Goal: Task Accomplishment & Management: Complete application form

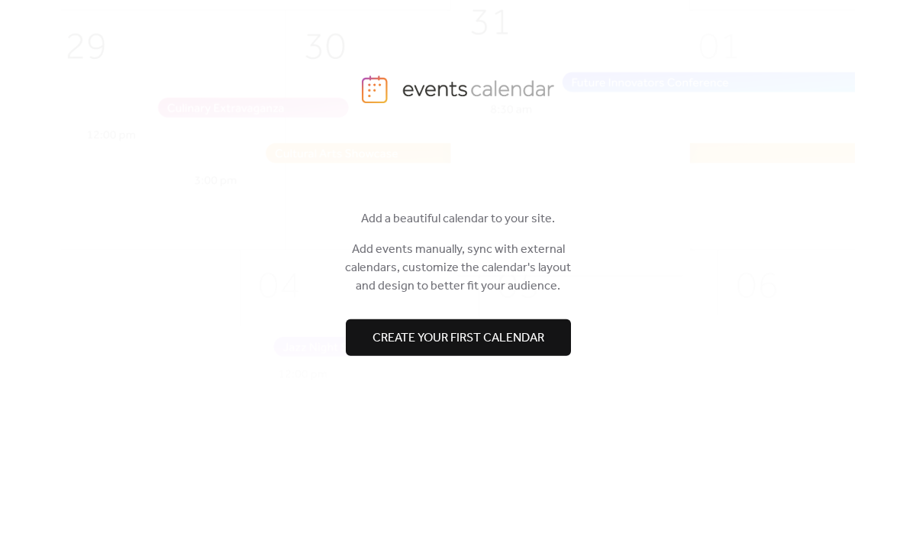
click at [530, 329] on span "Create your first calendar" at bounding box center [459, 338] width 172 height 18
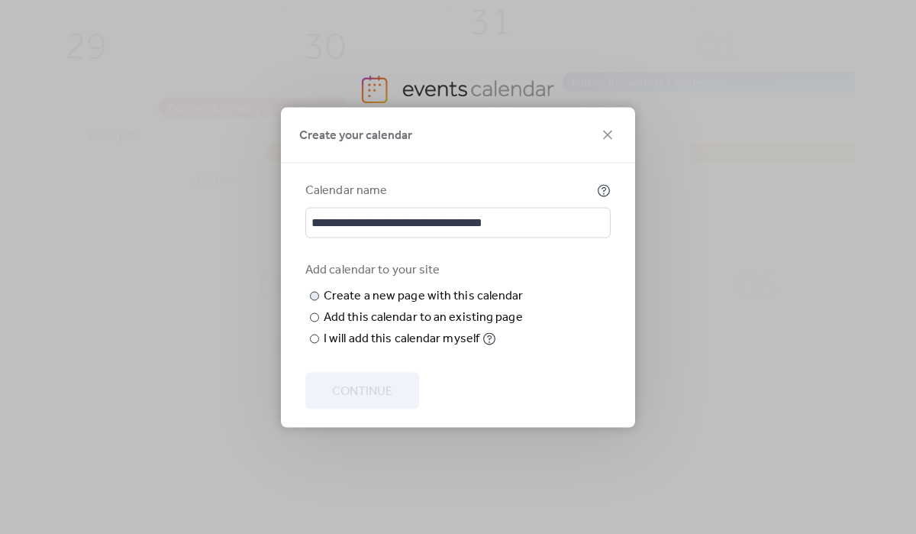
click at [0, 0] on input "text" at bounding box center [0, 0] width 0 height 0
click at [356, 326] on div "Add this calendar to an existing page" at bounding box center [423, 317] width 199 height 18
click at [0, 0] on span "Choose page" at bounding box center [0, 0] width 0 height 0
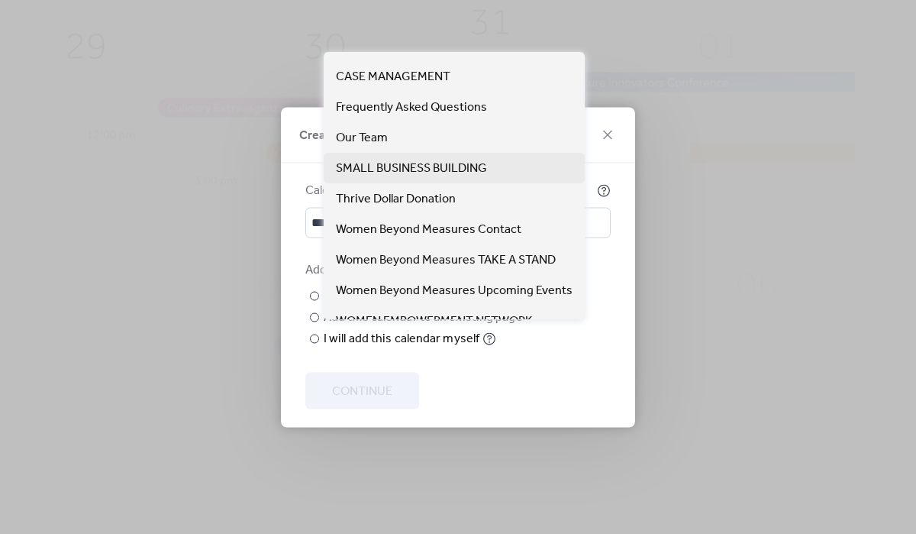
scroll to position [69, 0]
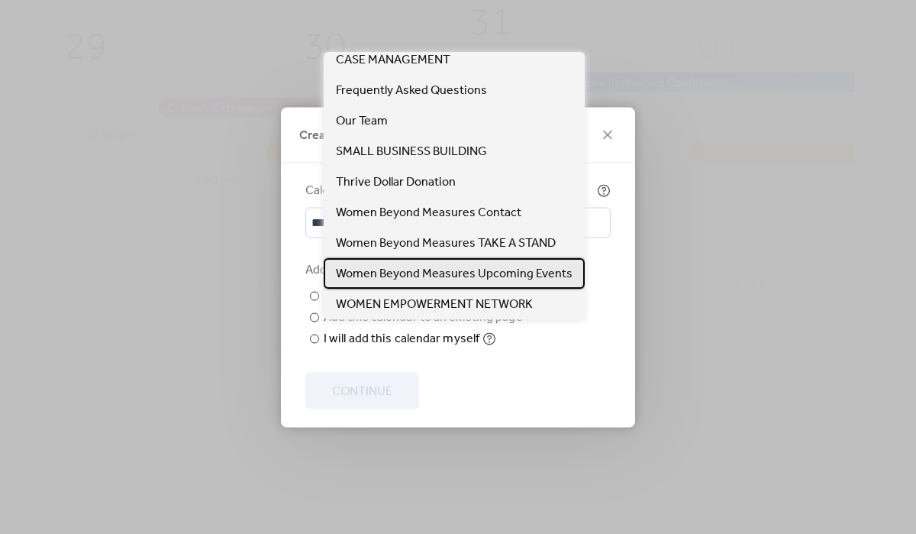
click at [402, 270] on span "Women Beyond Measures Upcoming Events" at bounding box center [454, 274] width 237 height 18
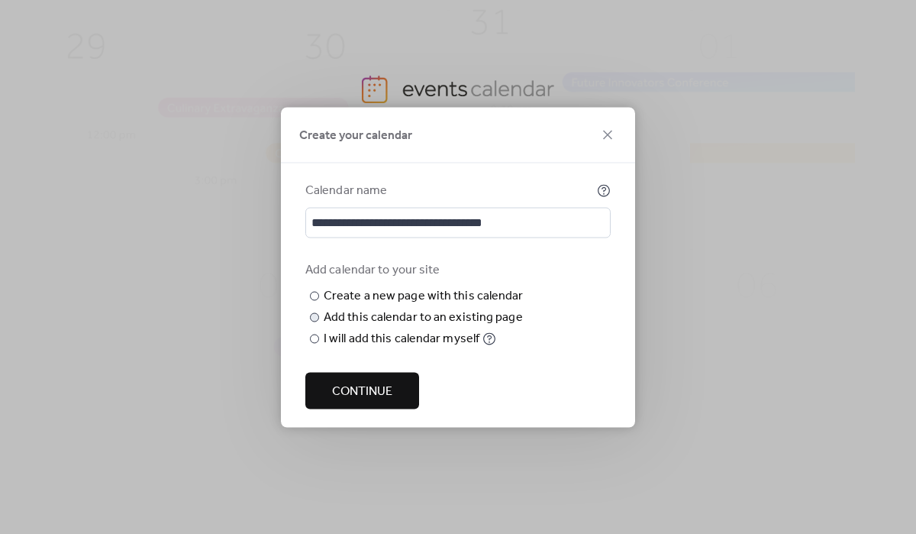
click at [0, 0] on span "Women Beyond Measures Upcoming Events" at bounding box center [0, 0] width 0 height 0
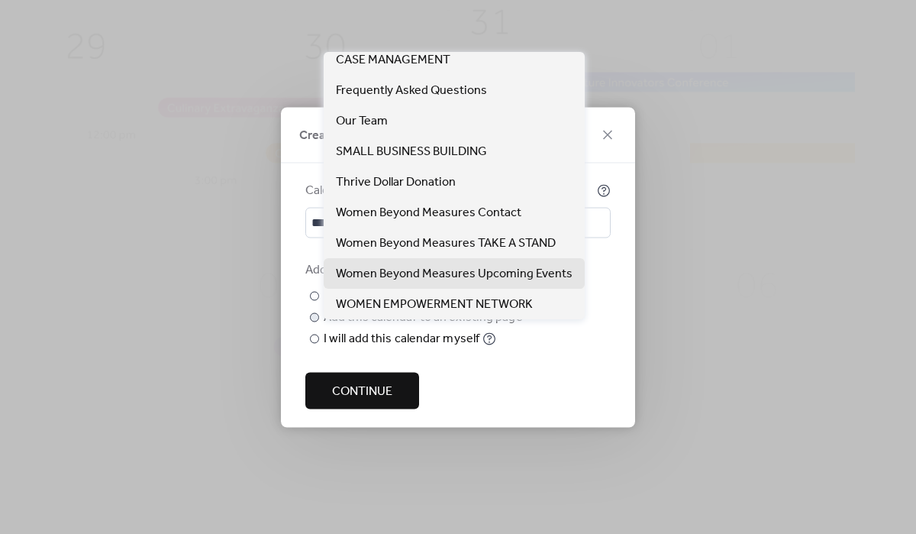
click at [0, 0] on span "Women Beyond Measures Upcoming Events" at bounding box center [0, 0] width 0 height 0
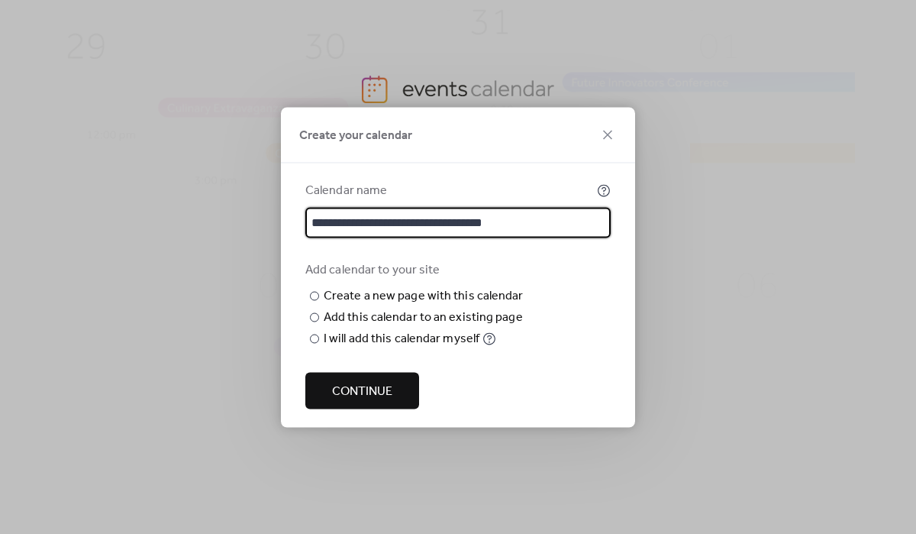
click at [543, 207] on input "**********" at bounding box center [457, 222] width 305 height 31
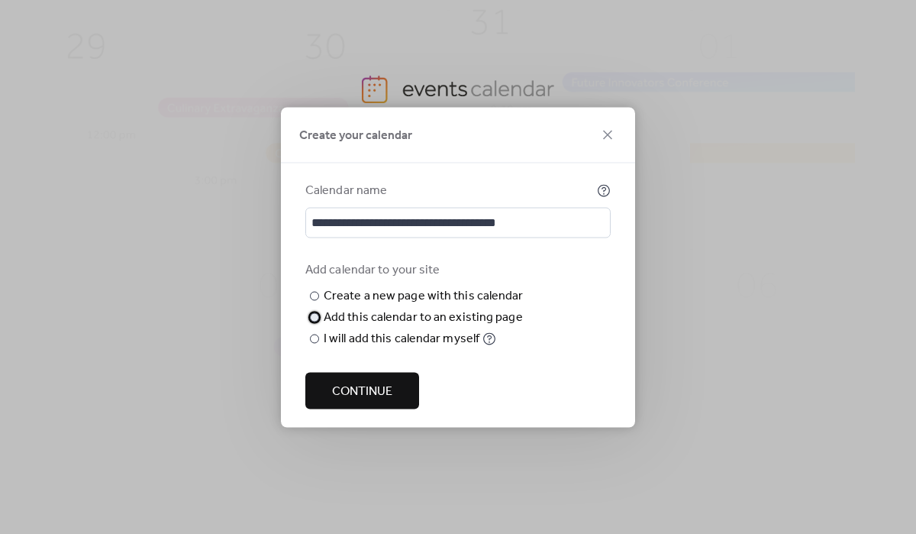
click at [521, 308] on div "Add this calendar to an existing page Choose existing page Women Beyond Measure…" at bounding box center [425, 317] width 202 height 18
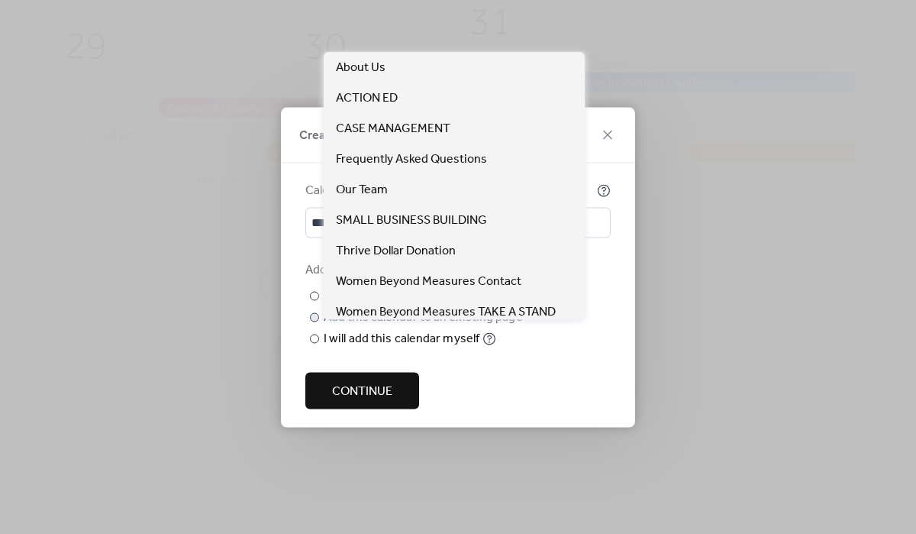
click at [0, 0] on span "Women Beyond Measures Upcoming Events" at bounding box center [0, 0] width 0 height 0
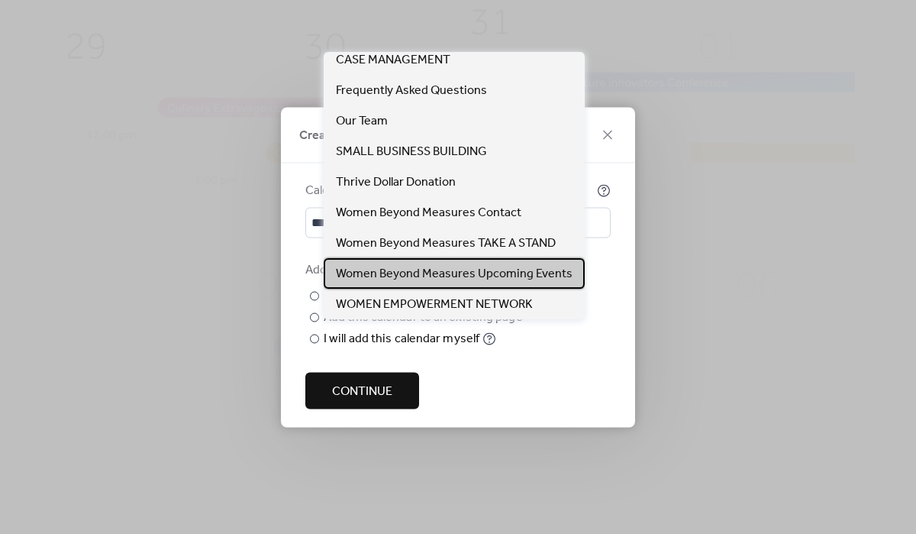
click at [505, 268] on span "Women Beyond Measures Upcoming Events" at bounding box center [454, 274] width 237 height 18
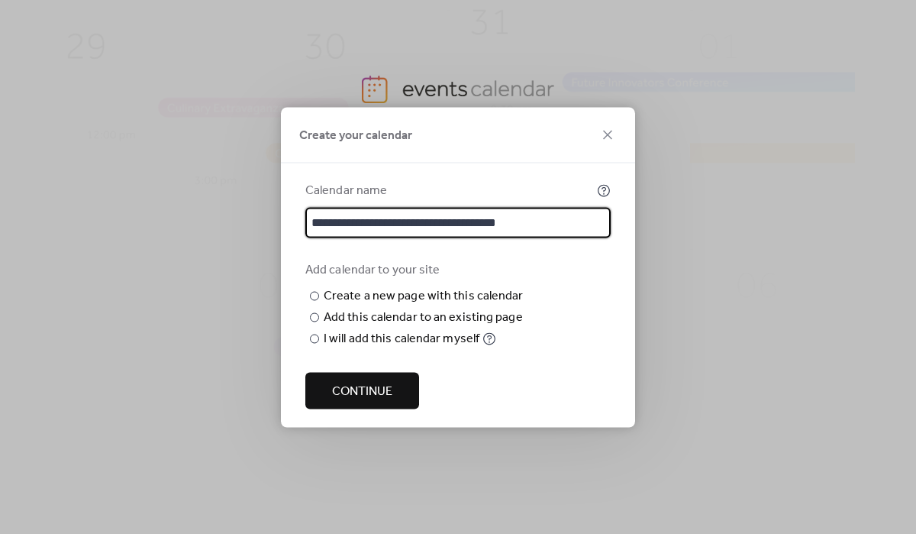
click at [566, 207] on input "**********" at bounding box center [457, 222] width 305 height 31
type input "**********"
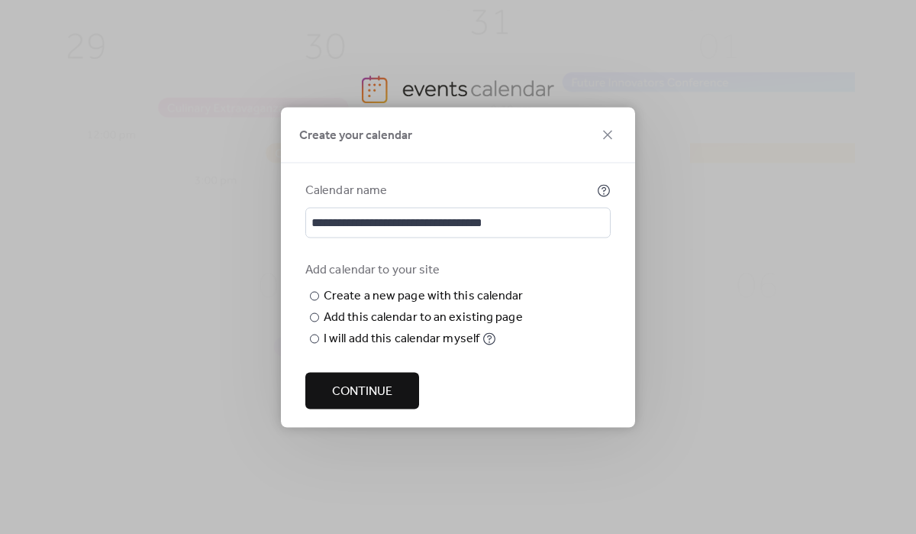
click at [377, 400] on span "Continue" at bounding box center [362, 391] width 60 height 18
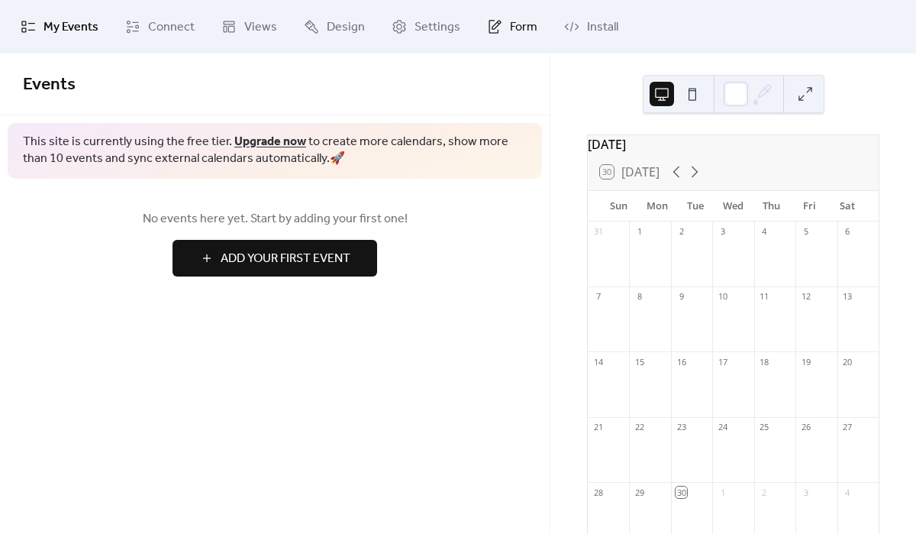
click at [490, 32] on icon at bounding box center [494, 27] width 10 height 14
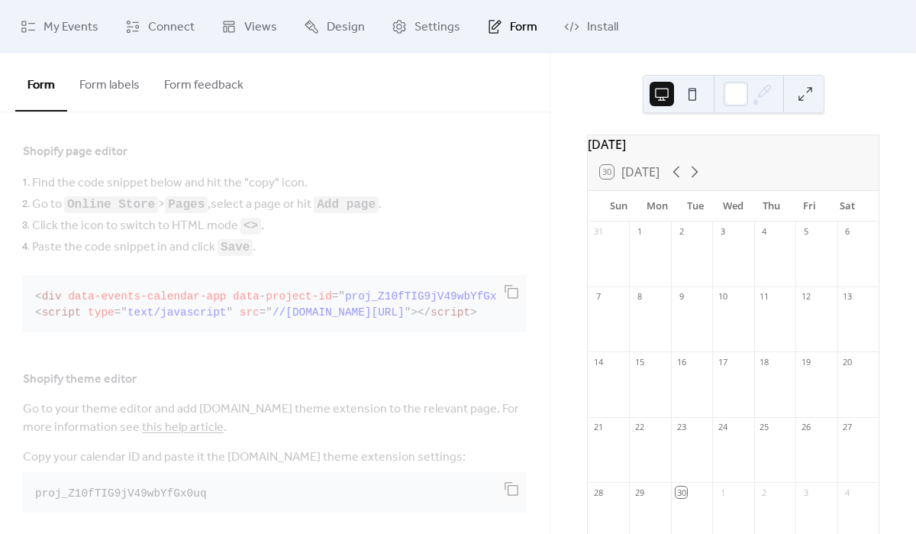
scroll to position [378, 0]
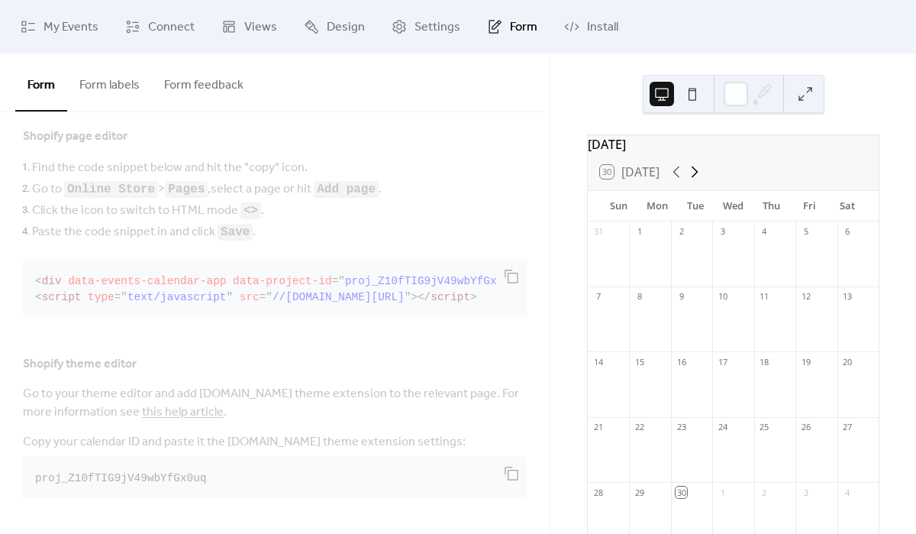
click at [694, 179] on icon at bounding box center [694, 172] width 18 height 18
click at [424, 34] on span "Settings" at bounding box center [437, 27] width 46 height 18
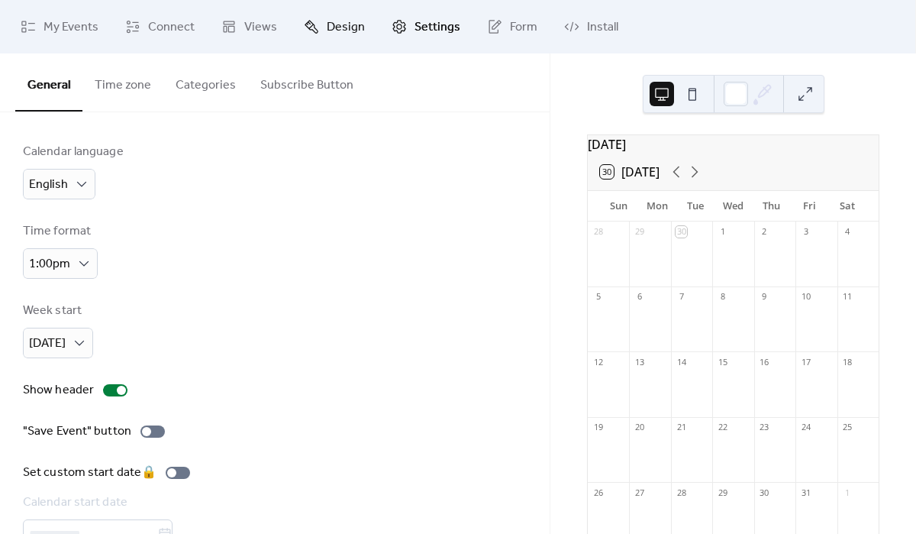
click at [327, 24] on span "Design" at bounding box center [346, 27] width 38 height 18
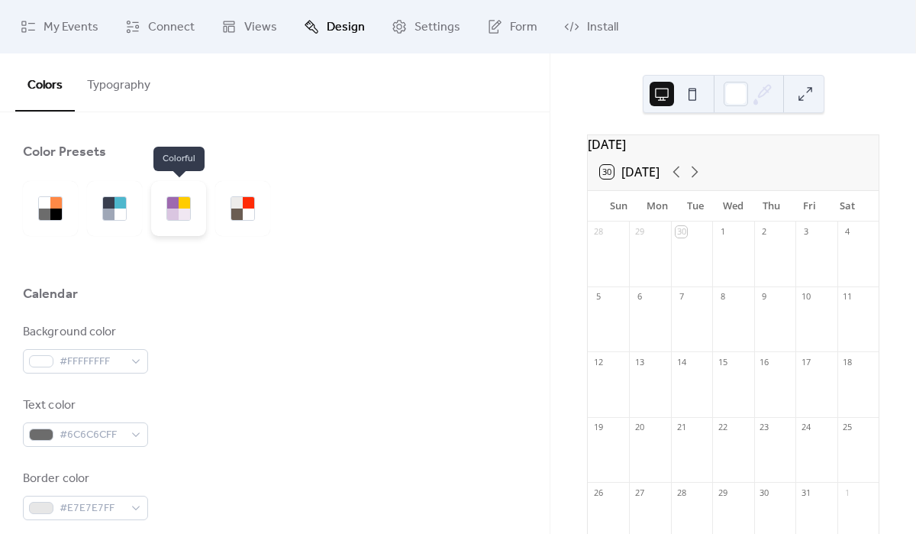
click at [195, 218] on div at bounding box center [178, 208] width 55 height 55
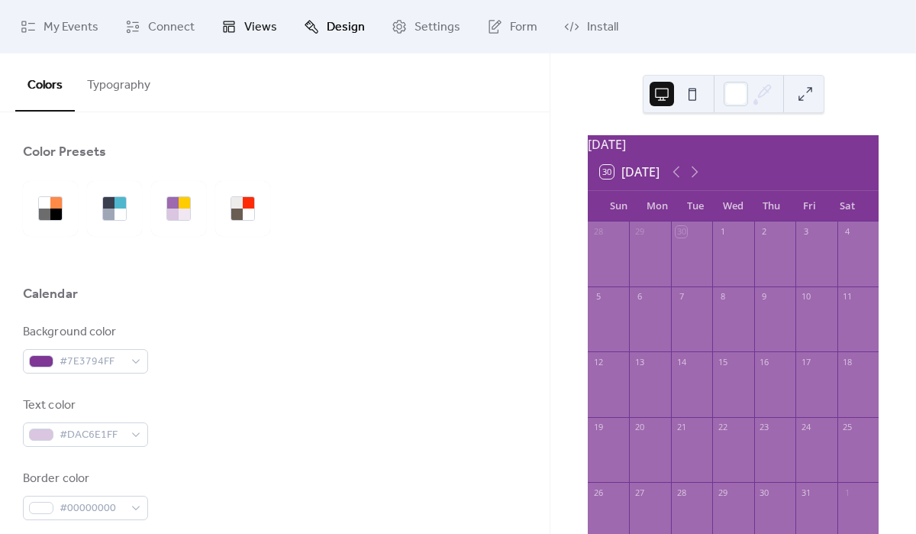
click at [267, 26] on span "Views" at bounding box center [260, 27] width 33 height 18
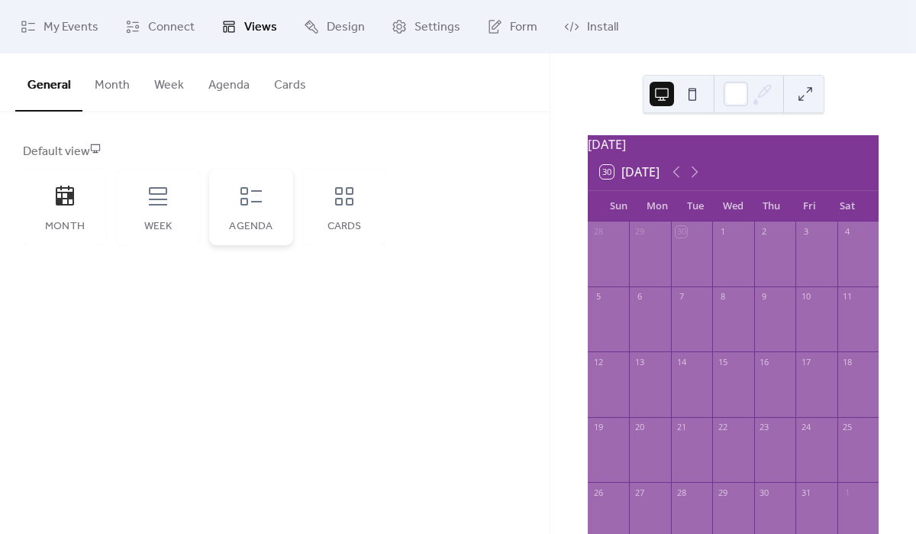
click at [260, 202] on icon at bounding box center [251, 196] width 24 height 24
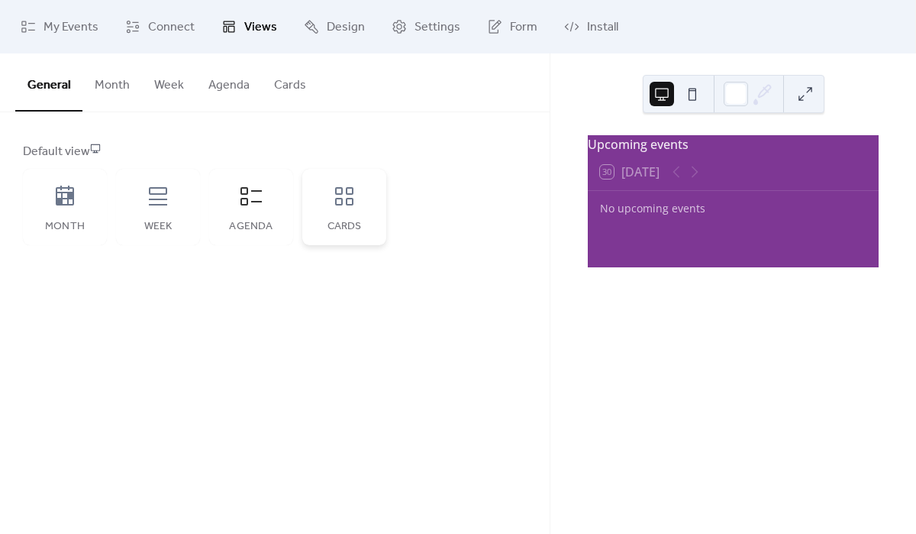
click at [357, 197] on div "Cards" at bounding box center [344, 207] width 84 height 76
click at [41, 222] on div "Month" at bounding box center [64, 227] width 53 height 12
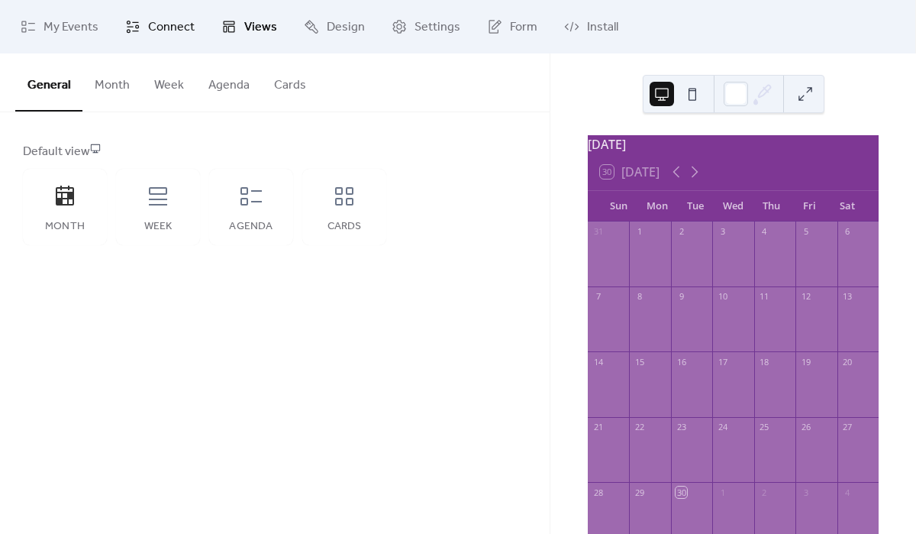
click at [168, 34] on span "Connect" at bounding box center [171, 27] width 47 height 18
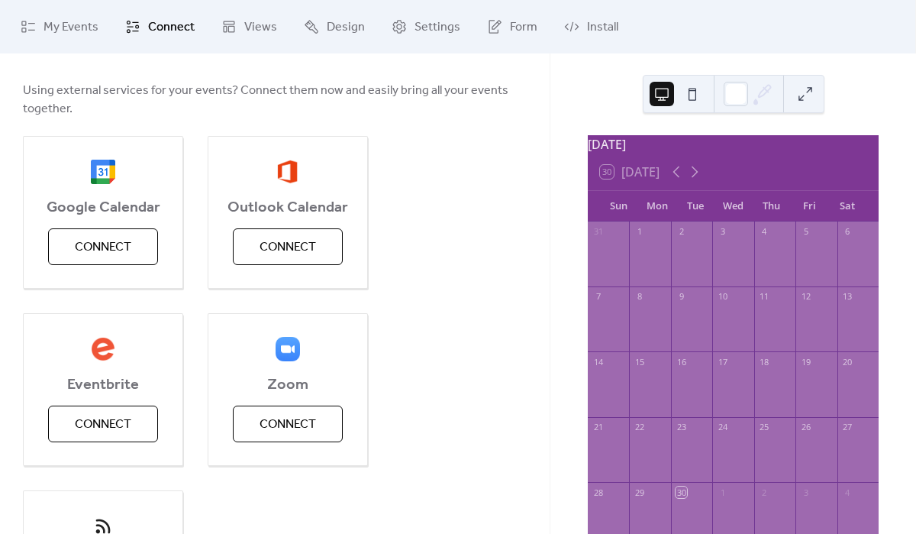
scroll to position [157, 0]
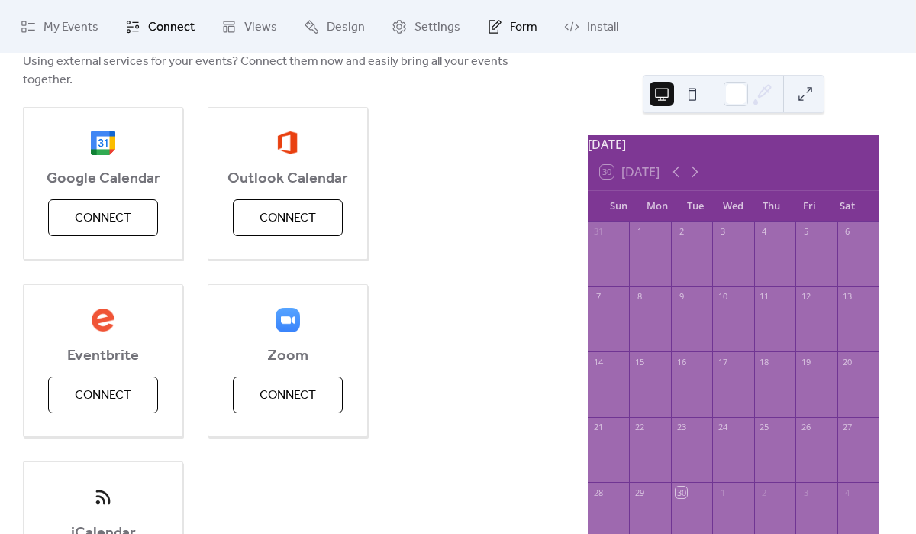
click at [516, 30] on span "Form" at bounding box center [523, 27] width 27 height 18
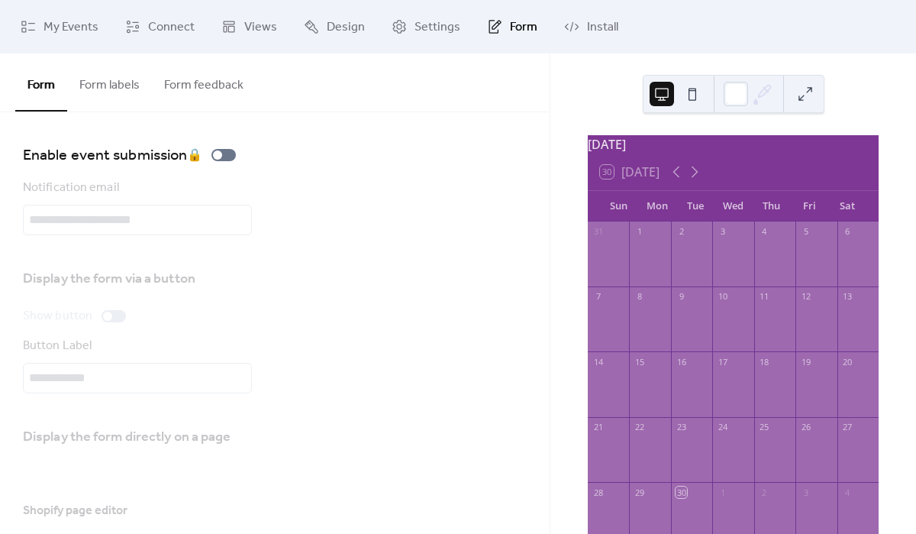
click at [133, 100] on button "Form labels" at bounding box center [109, 81] width 85 height 56
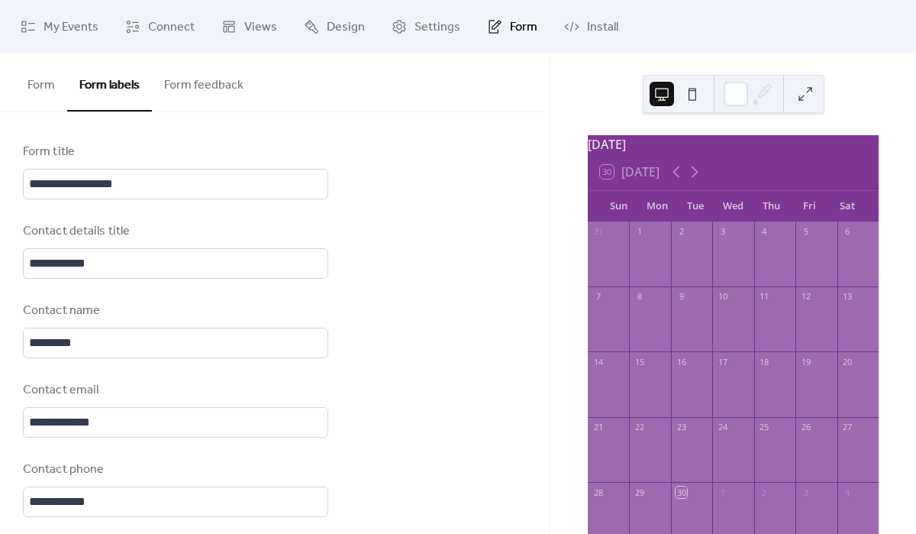
click at [204, 88] on button "Form feedback" at bounding box center [204, 81] width 104 height 56
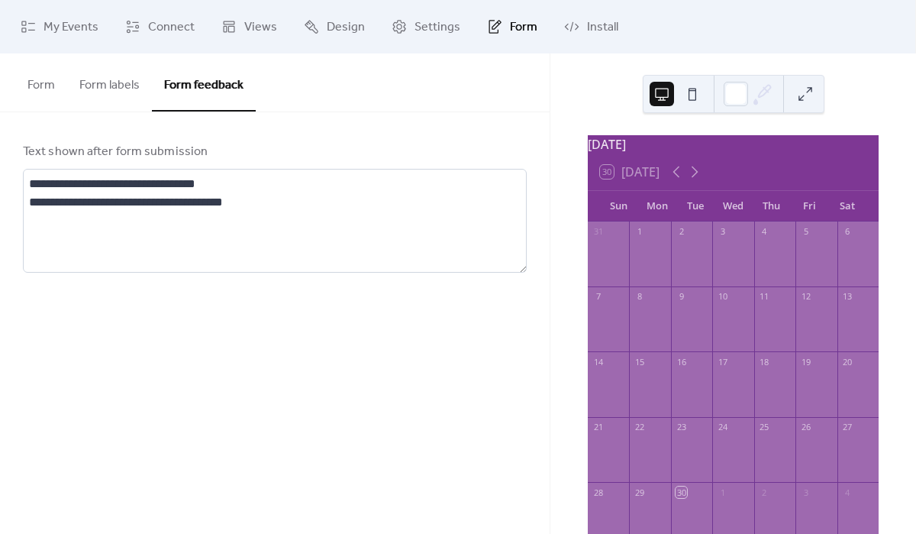
click at [46, 91] on button "Form" at bounding box center [41, 81] width 52 height 56
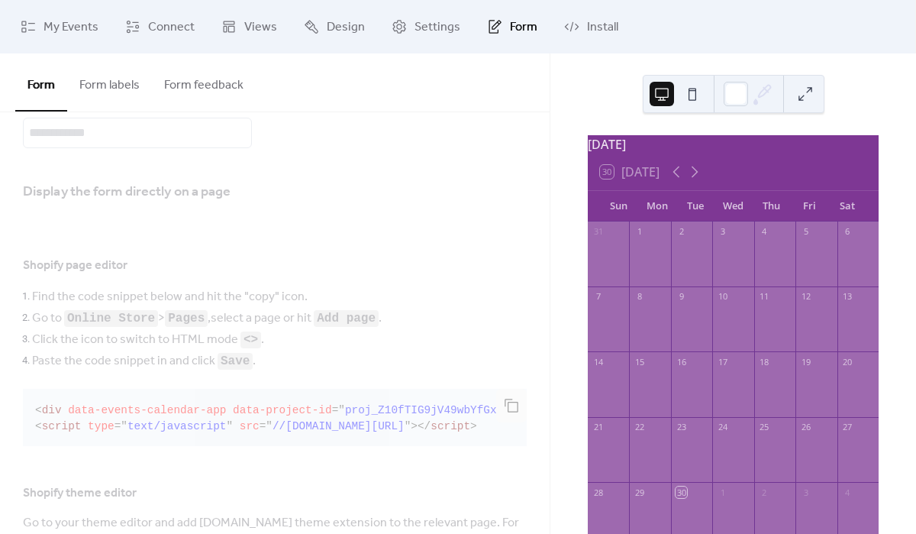
scroll to position [378, 0]
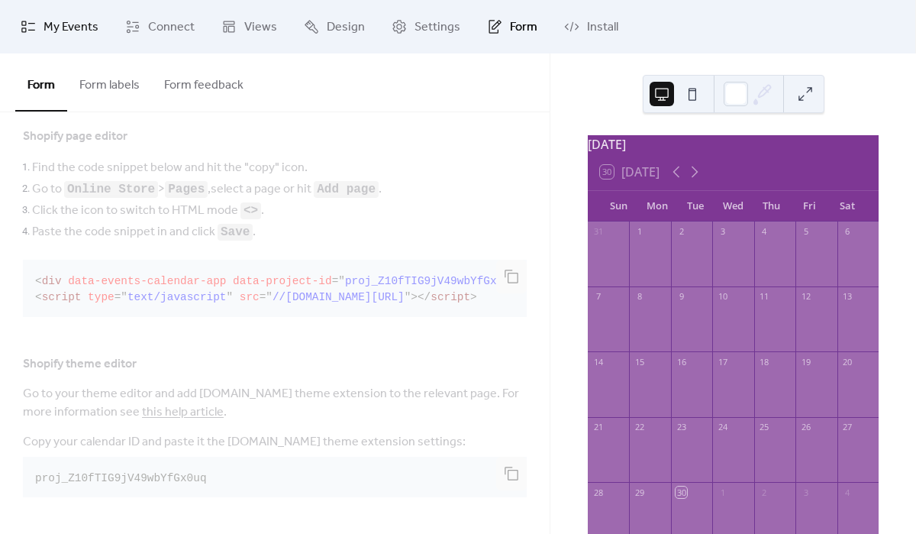
click at [78, 28] on span "My Events" at bounding box center [71, 27] width 55 height 18
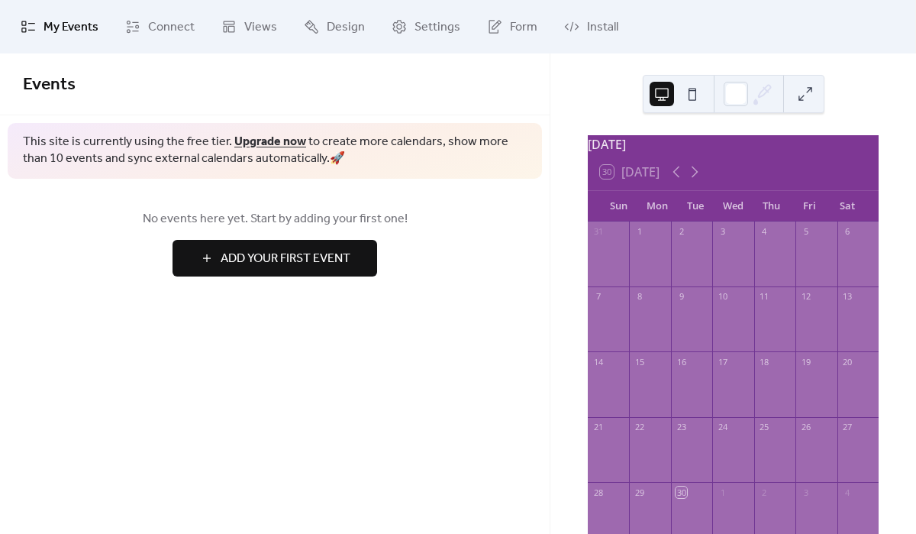
click at [243, 250] on span "Add Your First Event" at bounding box center [286, 259] width 130 height 18
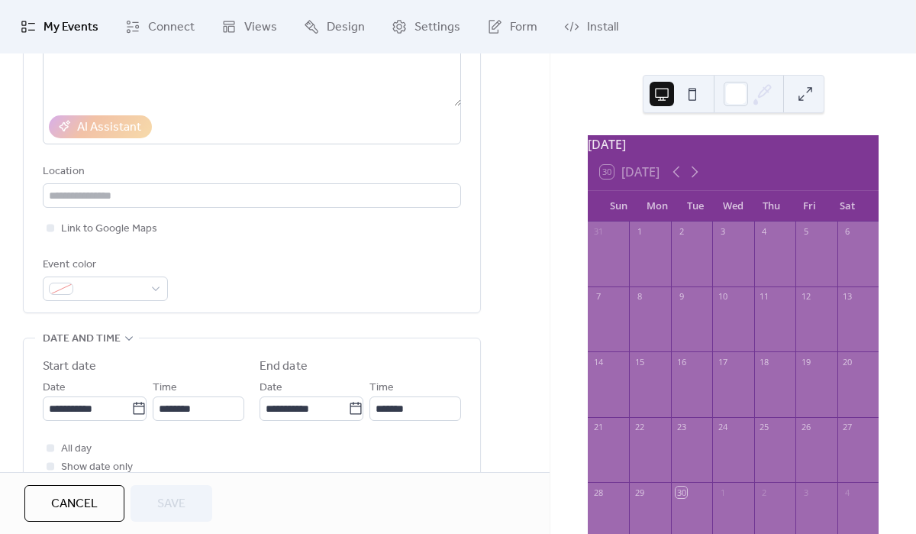
scroll to position [273, 0]
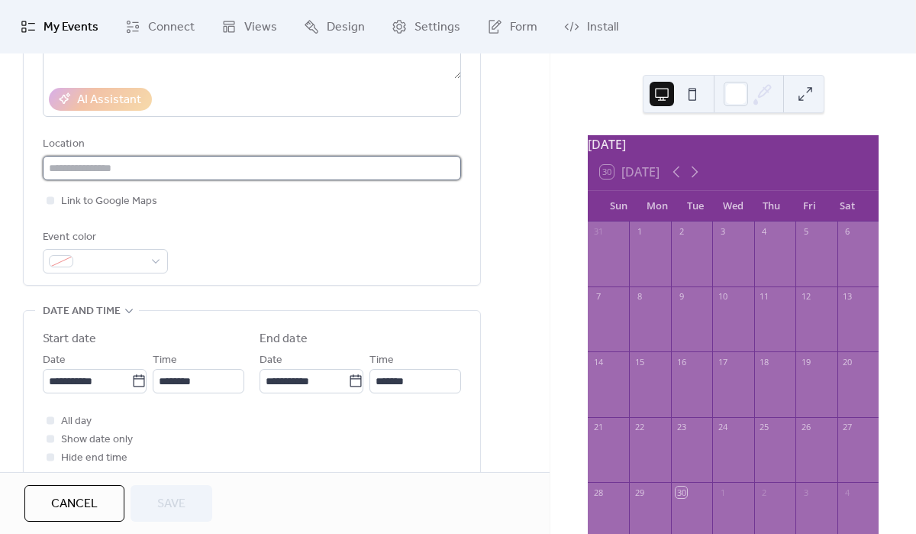
click at [156, 163] on input "text" at bounding box center [252, 168] width 418 height 24
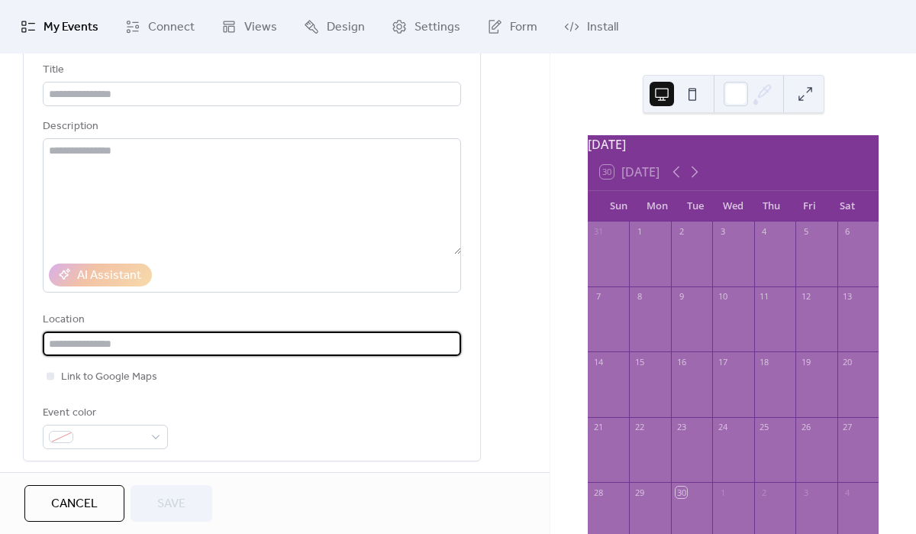
scroll to position [0, 0]
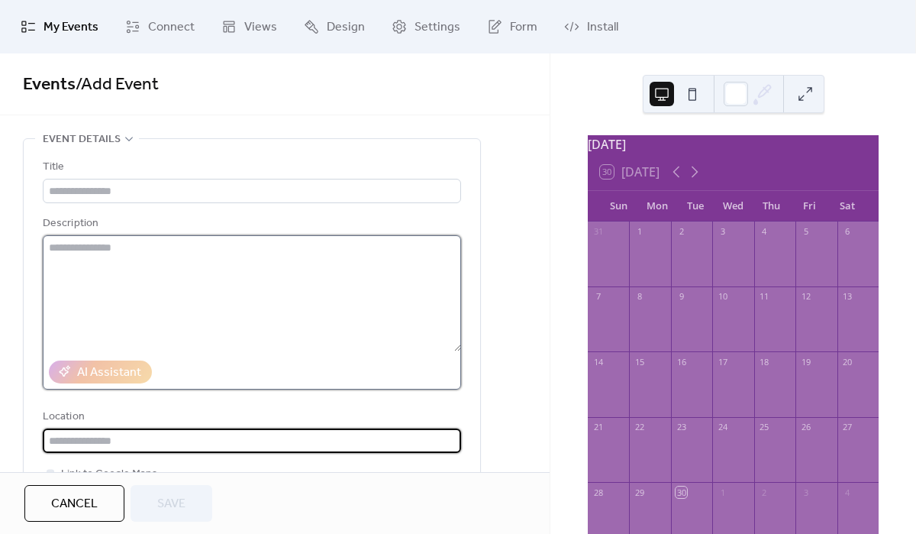
click at [156, 255] on textarea at bounding box center [252, 293] width 418 height 116
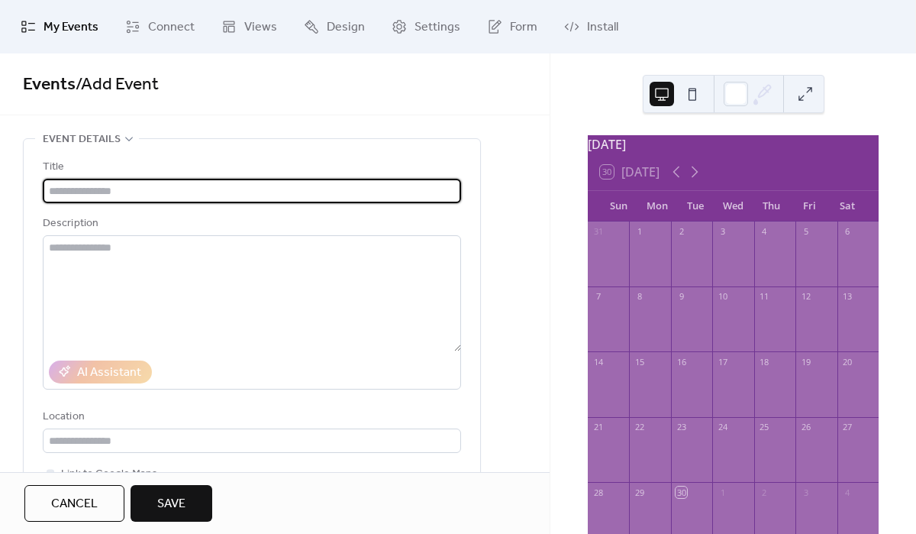
click at [144, 185] on input "text" at bounding box center [252, 191] width 418 height 24
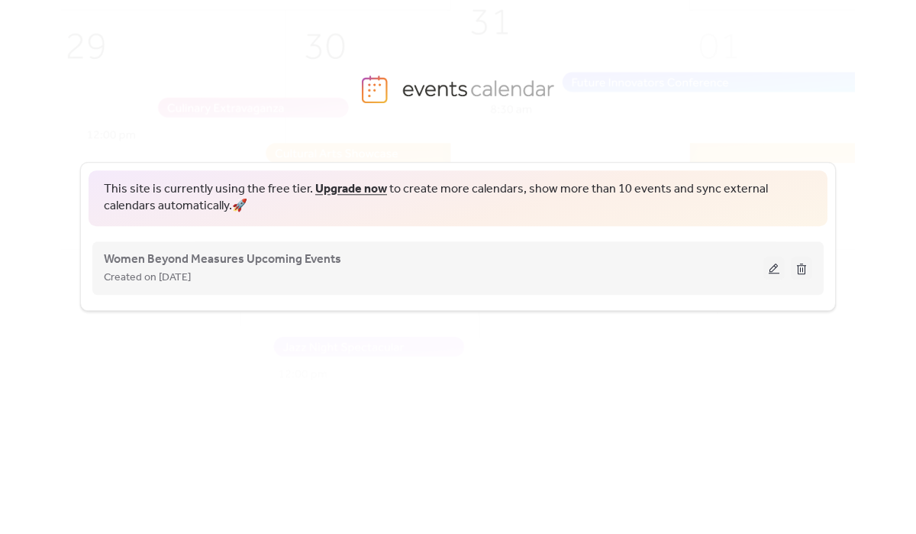
click at [769, 266] on button at bounding box center [773, 267] width 21 height 23
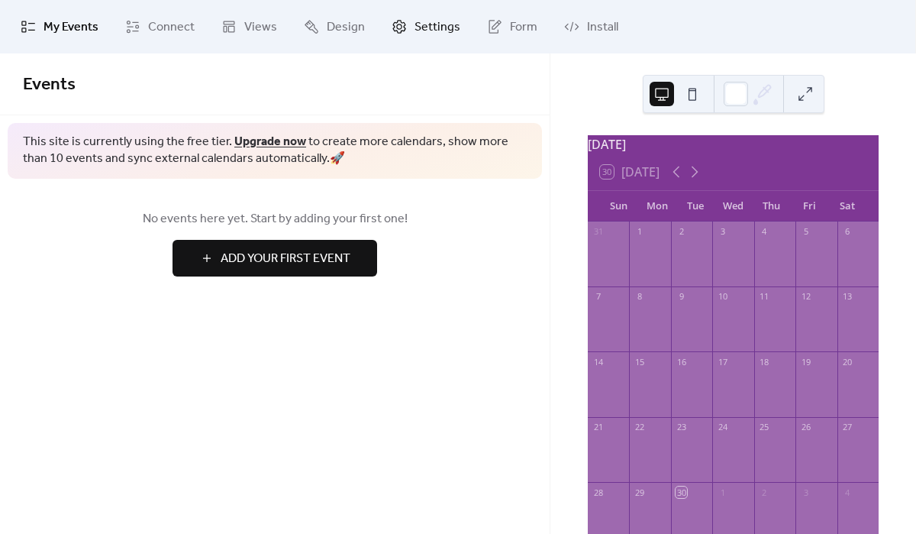
click at [421, 18] on span "Settings" at bounding box center [437, 27] width 46 height 18
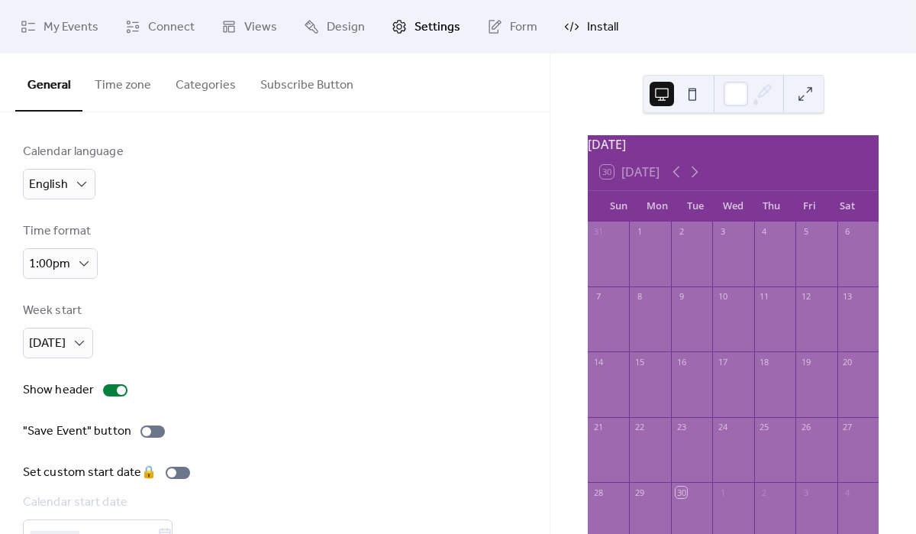
click at [590, 28] on span "Install" at bounding box center [602, 27] width 31 height 18
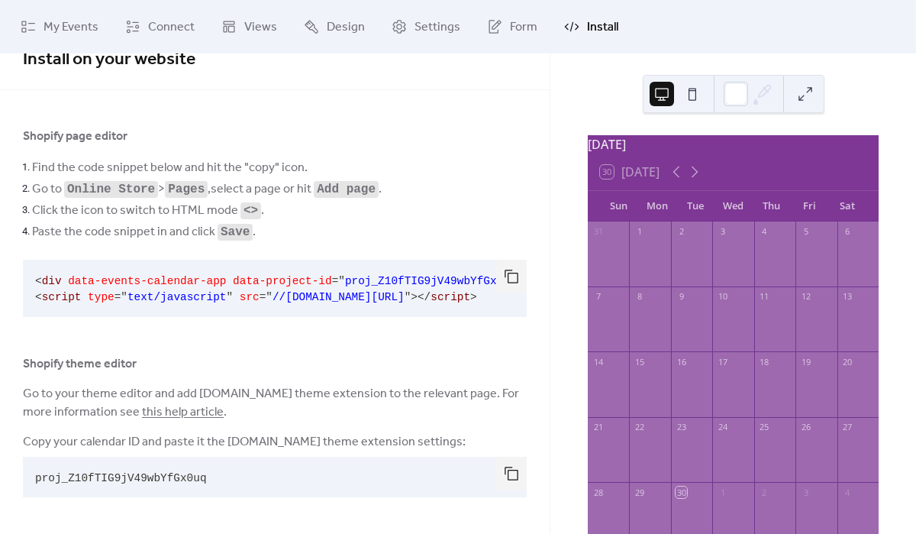
scroll to position [29, 0]
click at [706, 102] on div at bounding box center [734, 94] width 182 height 38
click at [695, 98] on button at bounding box center [692, 94] width 24 height 24
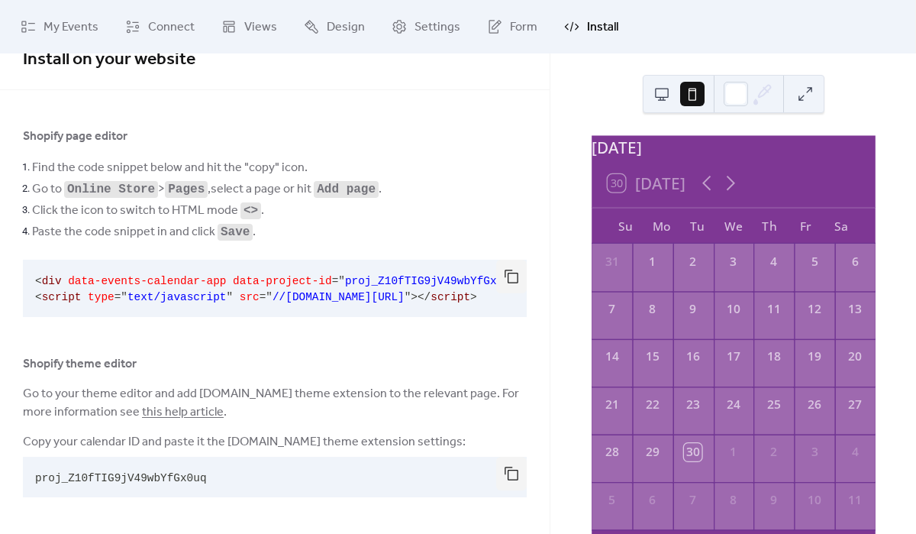
click at [653, 101] on button at bounding box center [662, 94] width 24 height 24
